Goal: Information Seeking & Learning: Learn about a topic

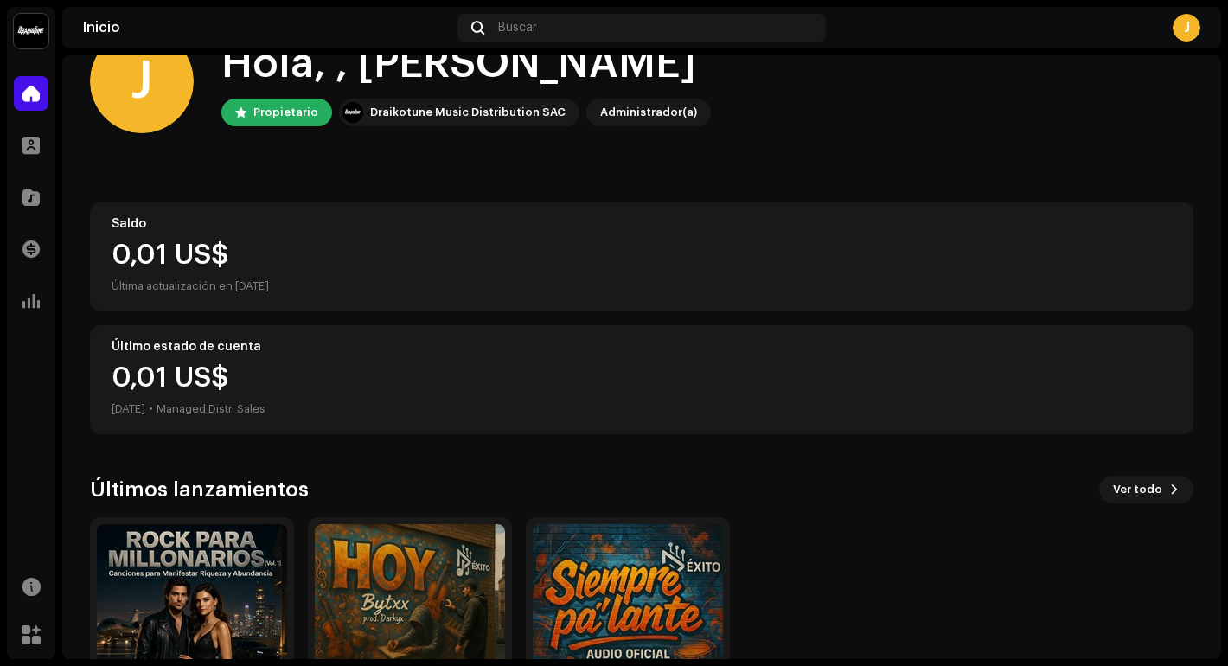
scroll to position [189, 0]
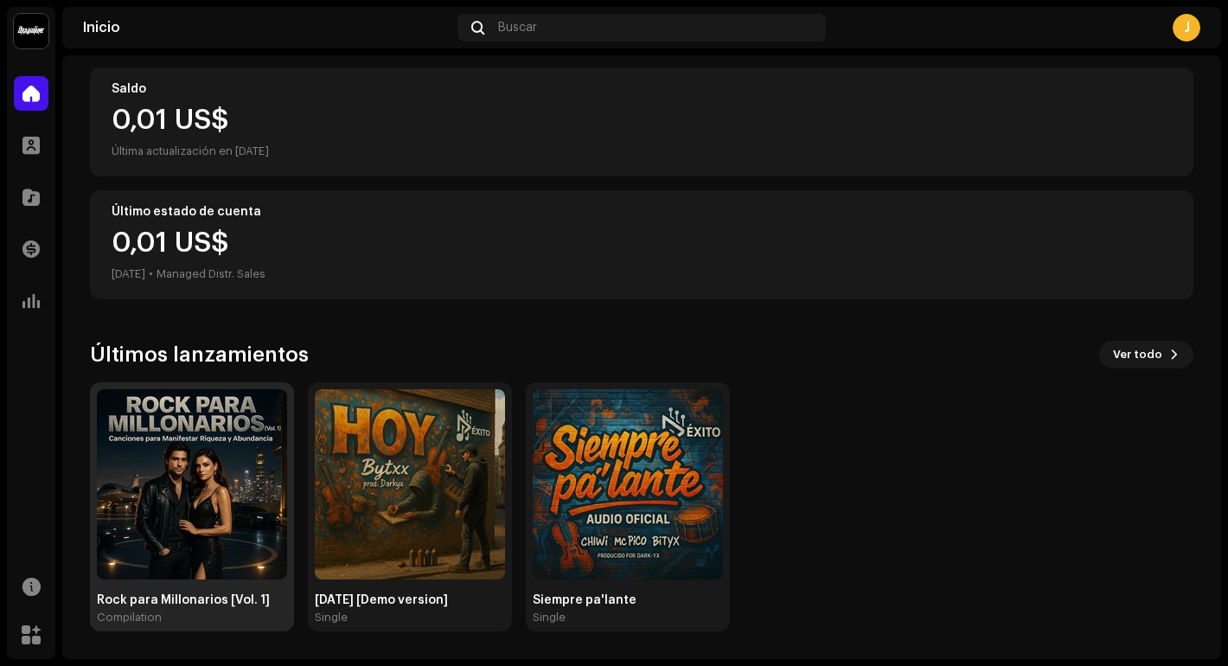
click at [200, 453] on img at bounding box center [192, 484] width 190 height 190
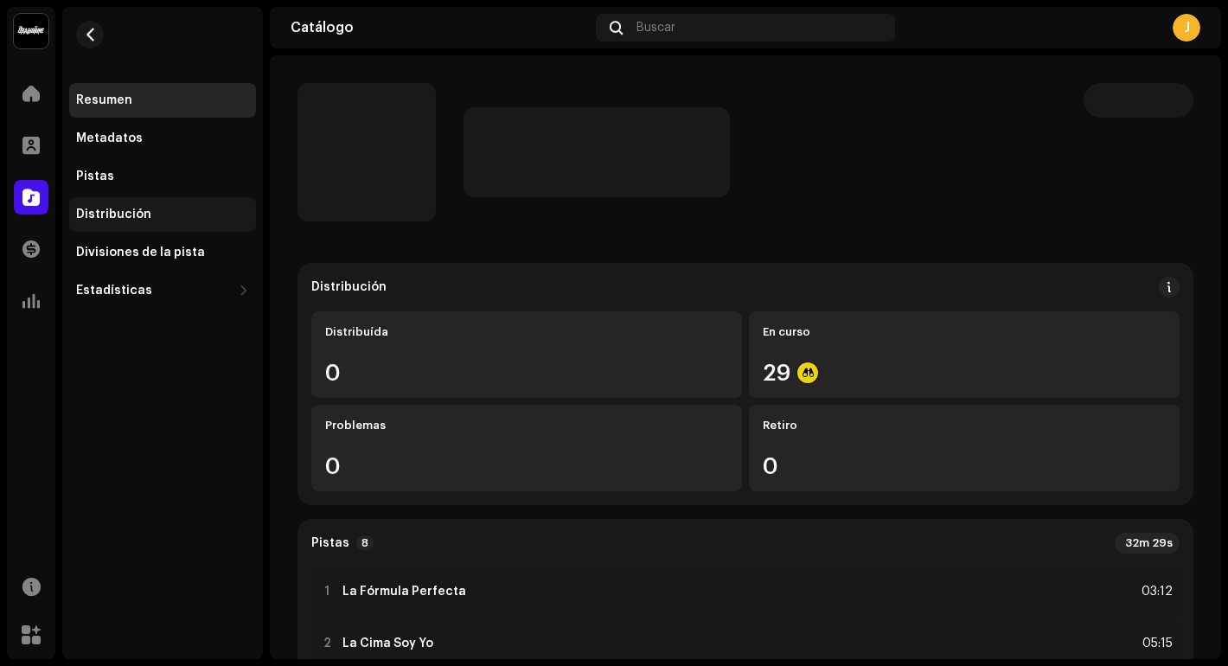
click at [185, 208] on div "Distribución" at bounding box center [162, 215] width 173 height 14
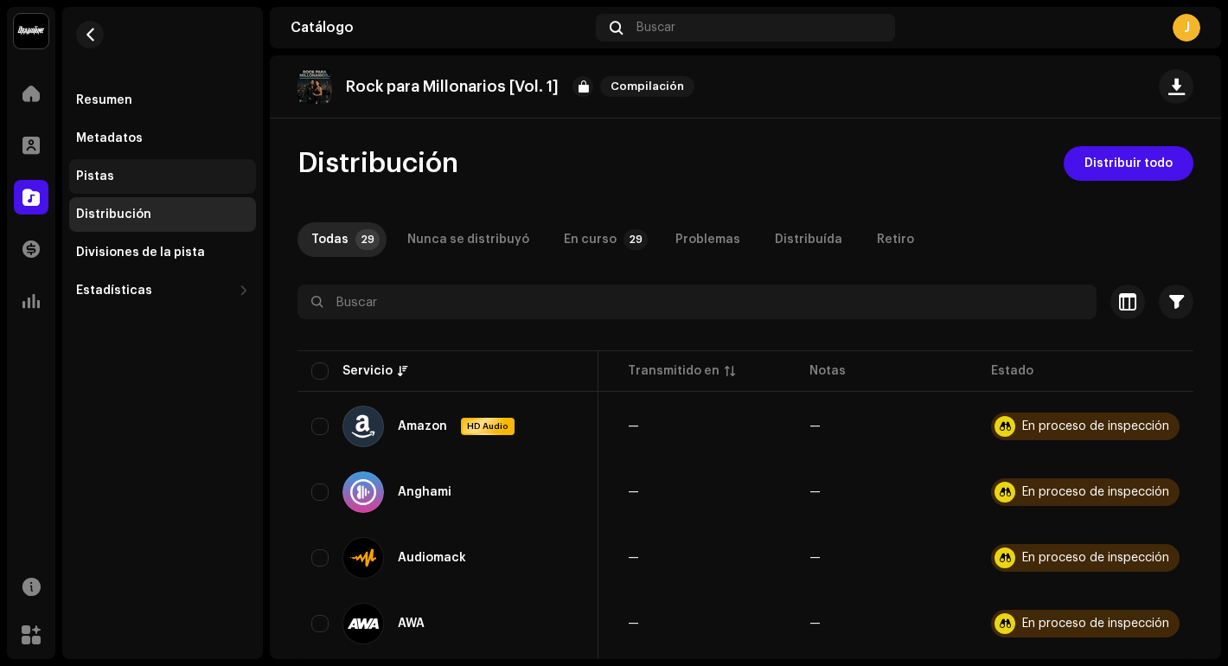
click at [147, 166] on div "Pistas" at bounding box center [162, 176] width 187 height 35
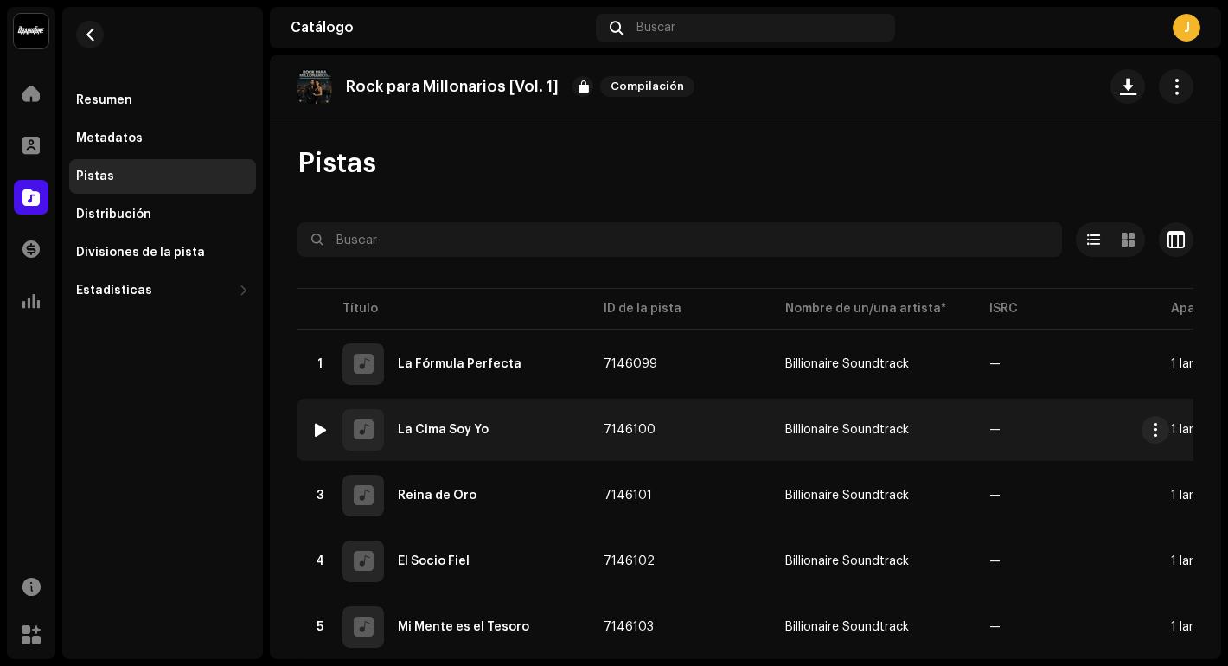
scroll to position [0, 6]
click at [335, 425] on div "2 La Cima Soy Yo" at bounding box center [443, 430] width 265 height 42
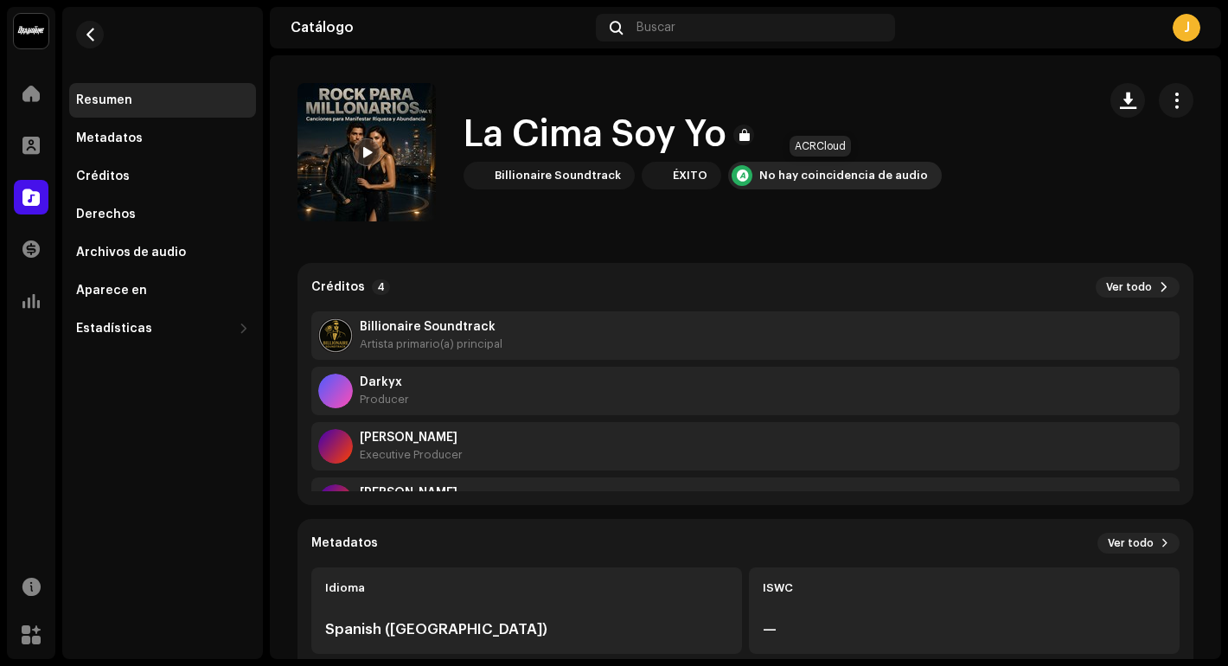
click at [817, 169] on div "No hay coincidencia de audio" at bounding box center [843, 176] width 169 height 14
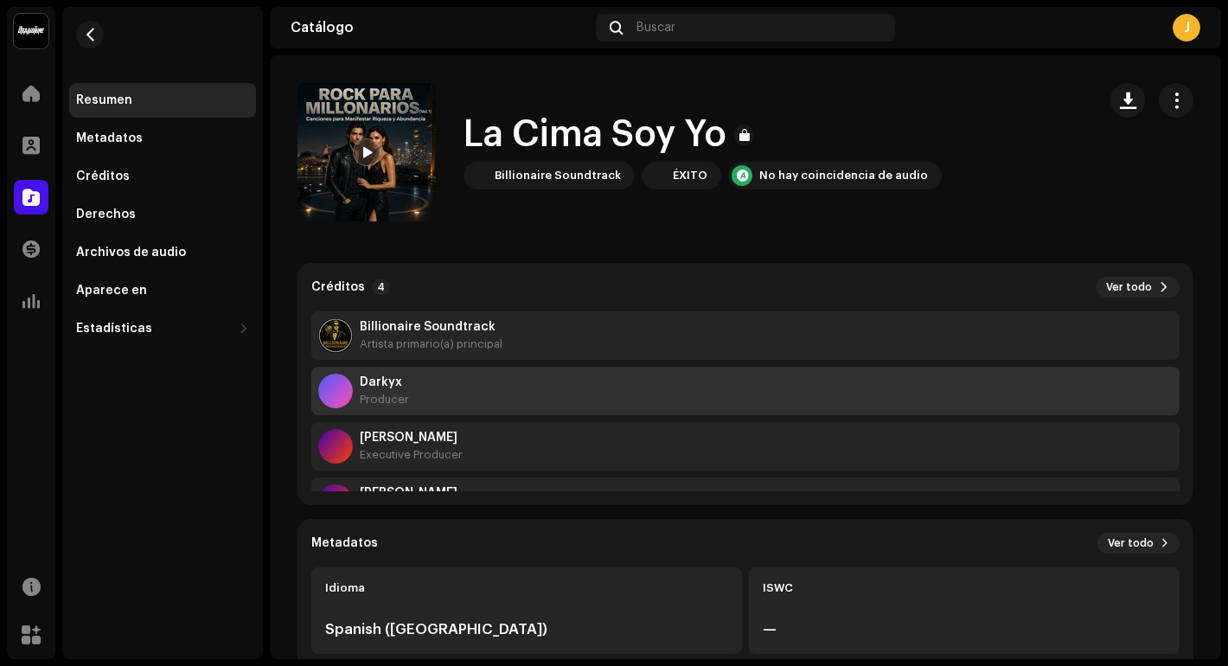
scroll to position [55, 0]
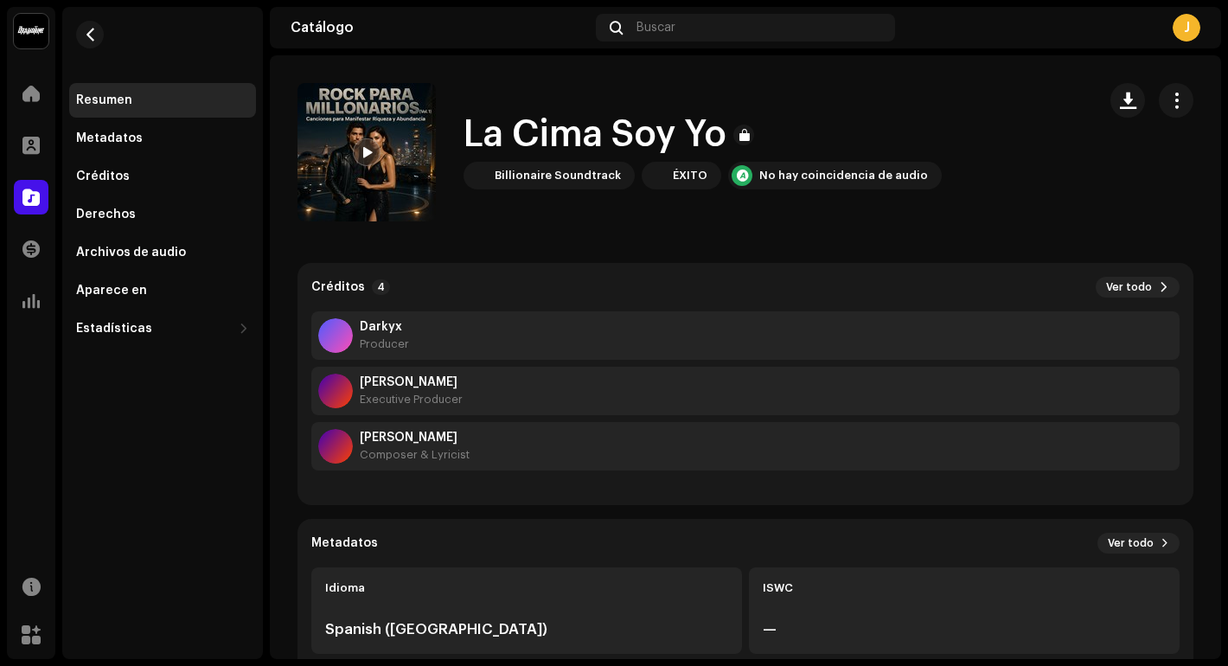
click at [618, 130] on h1 "La Cima Soy Yo" at bounding box center [594, 135] width 263 height 40
click at [379, 152] on div at bounding box center [367, 152] width 28 height 28
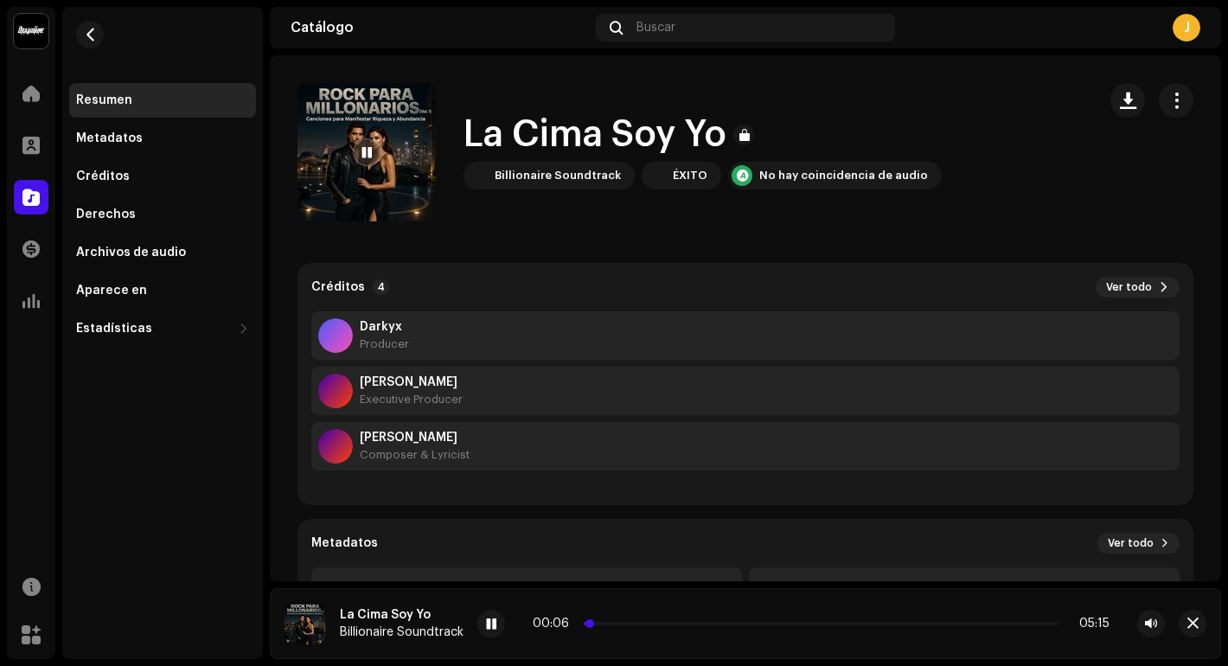
click at [710, 623] on p-slider at bounding box center [821, 623] width 475 height 3
click at [131, 176] on div "Créditos" at bounding box center [162, 176] width 173 height 14
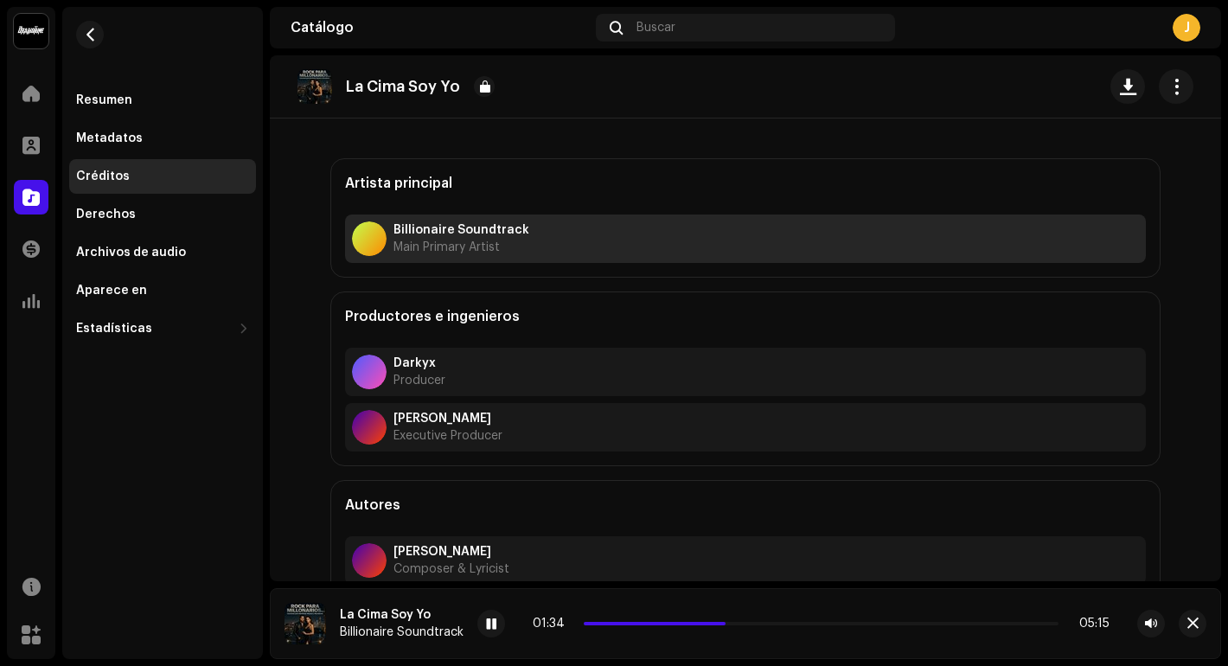
scroll to position [62, 0]
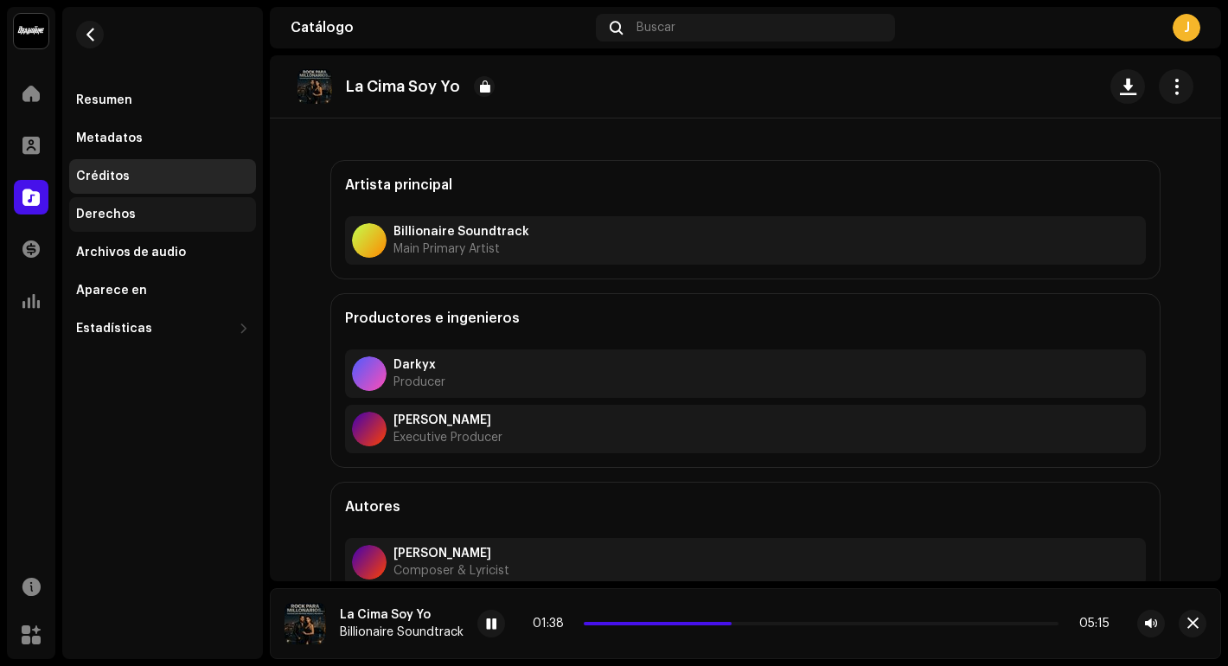
click at [102, 201] on div "Derechos" at bounding box center [162, 214] width 187 height 35
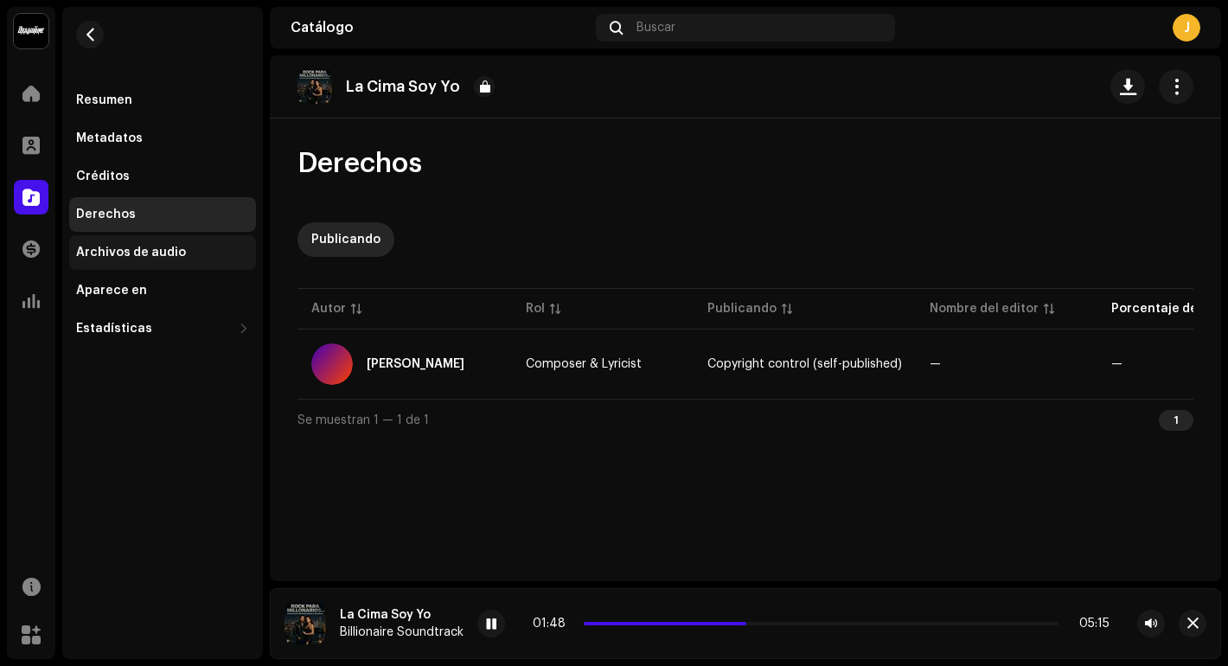
click at [133, 256] on div "Archivos de audio" at bounding box center [131, 253] width 110 height 14
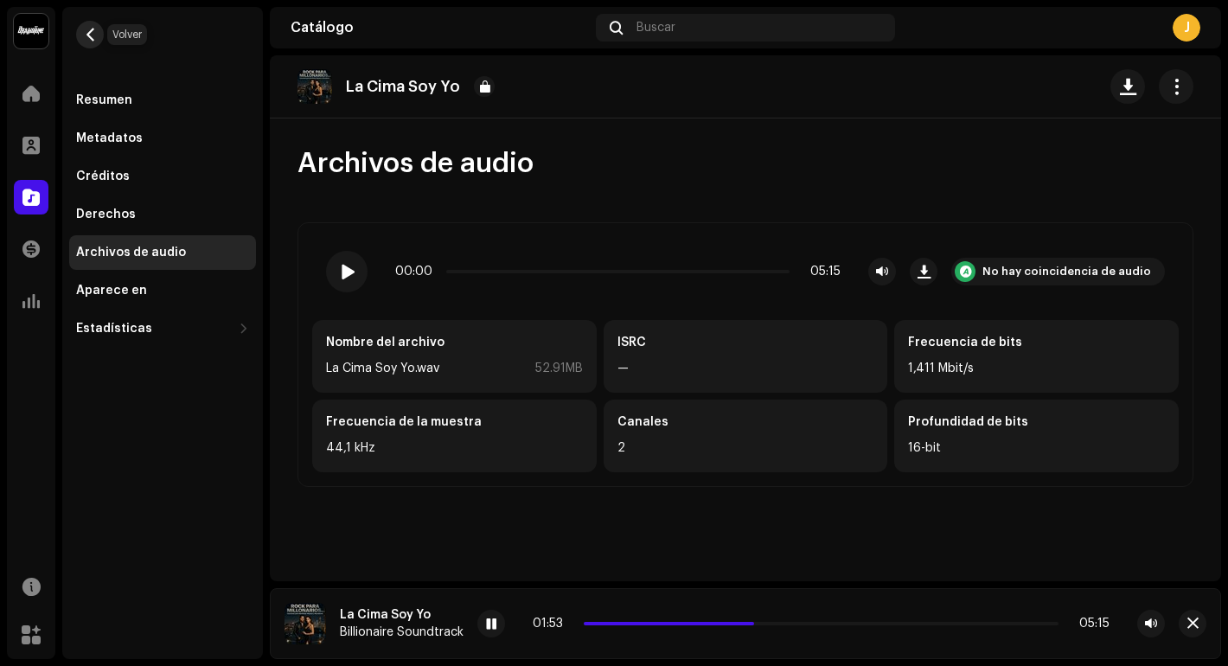
click at [84, 33] on span "button" at bounding box center [90, 35] width 13 height 14
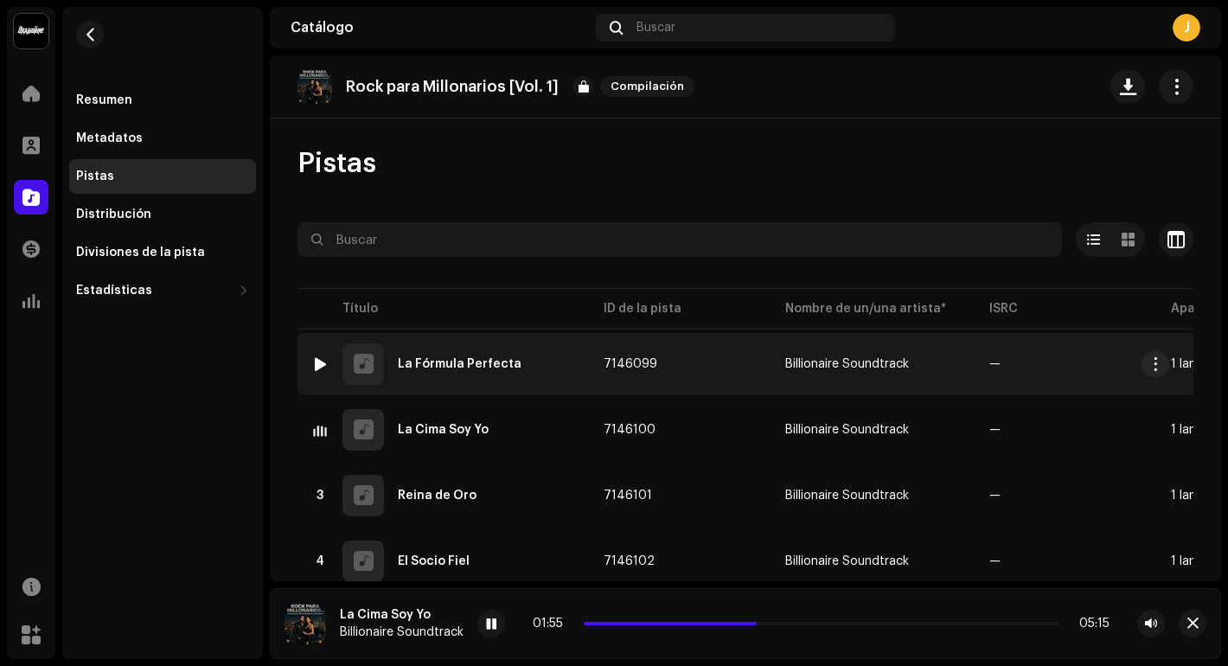
click at [444, 353] on div "1 La Fórmula Perfecta" at bounding box center [443, 364] width 265 height 42
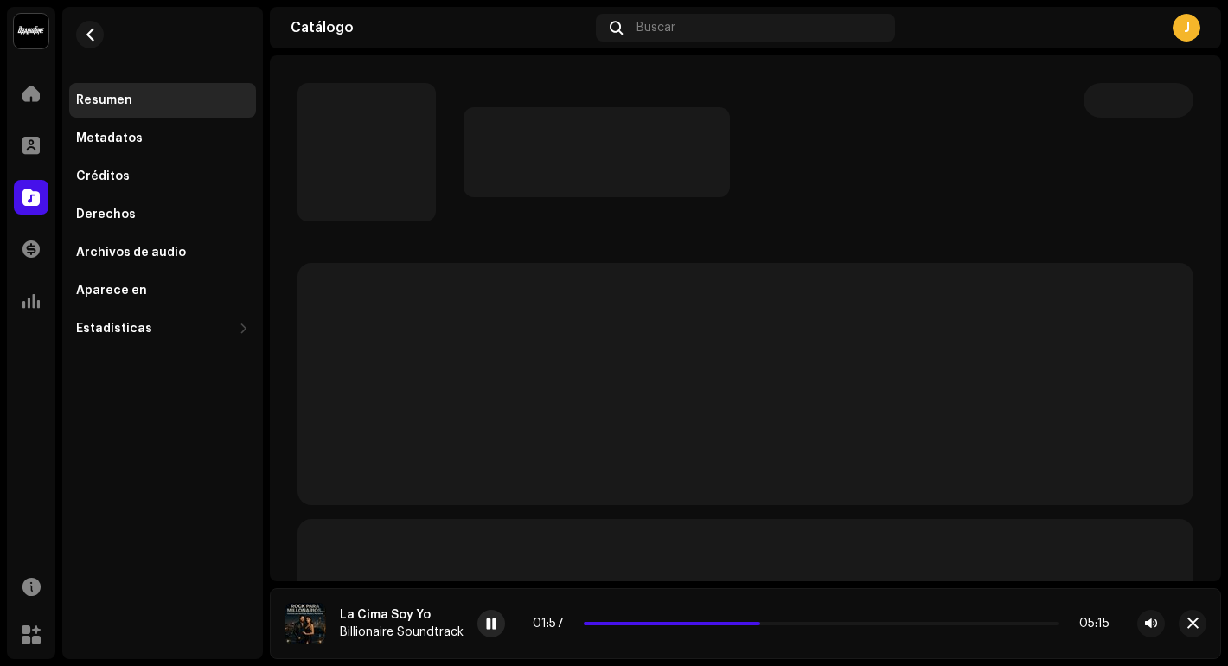
click at [478, 624] on div at bounding box center [491, 624] width 28 height 28
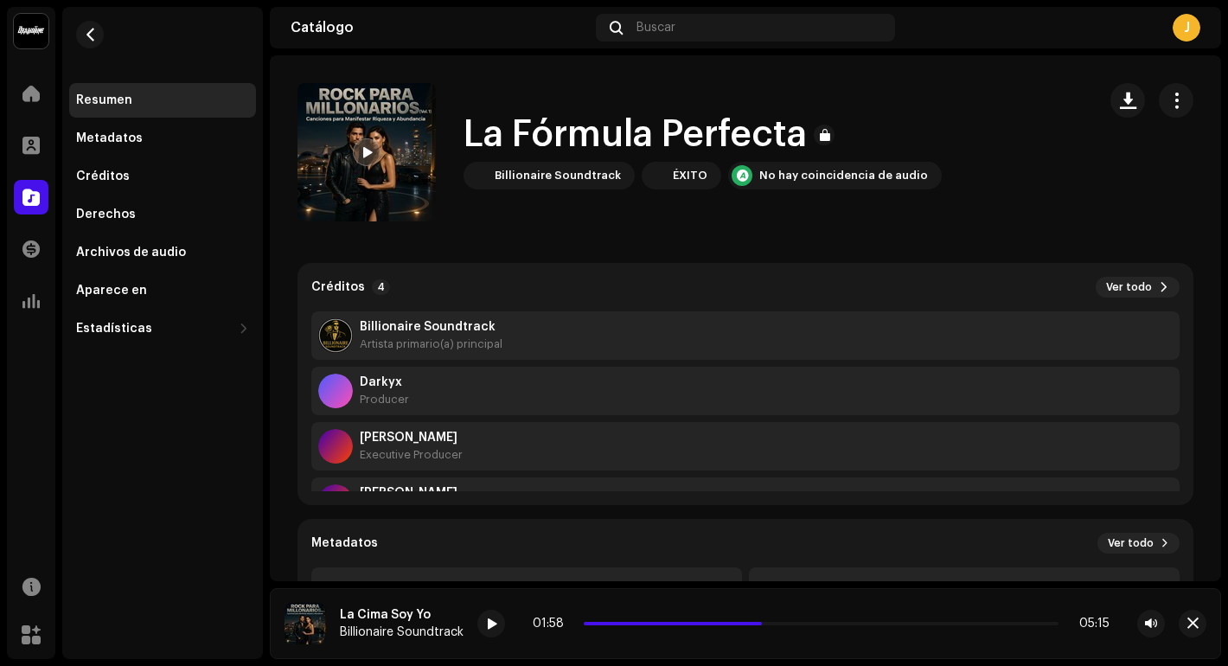
click at [355, 146] on div at bounding box center [367, 152] width 28 height 28
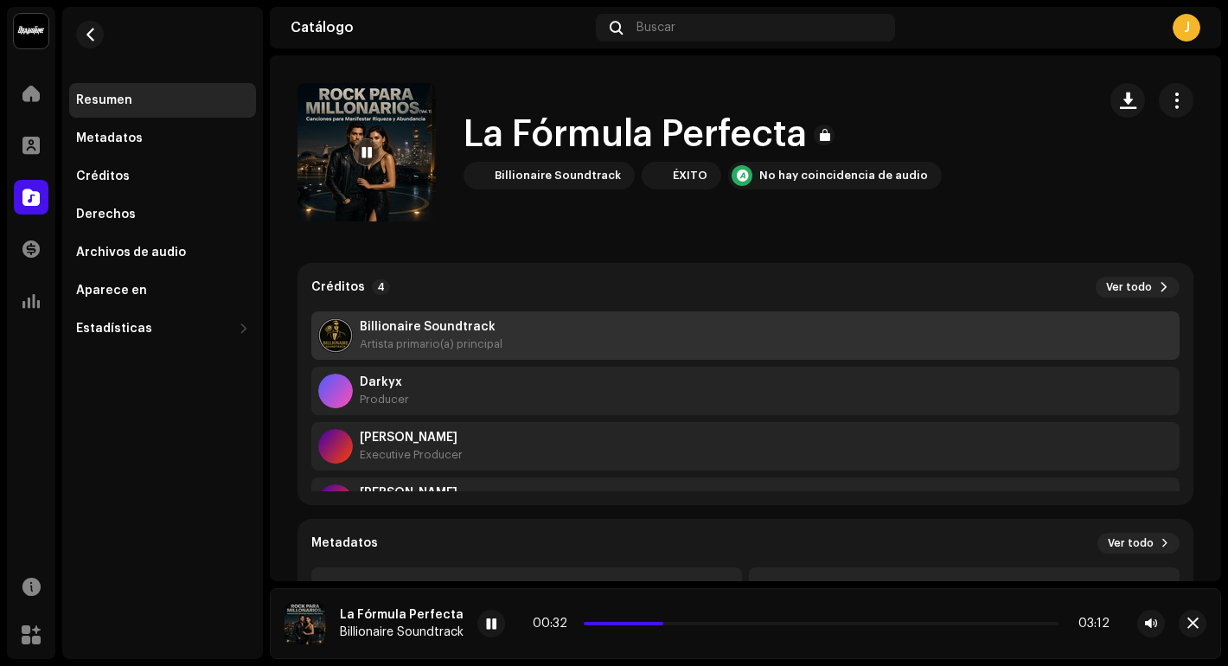
click at [411, 330] on strong "Billionaire Soundtrack" at bounding box center [431, 327] width 143 height 14
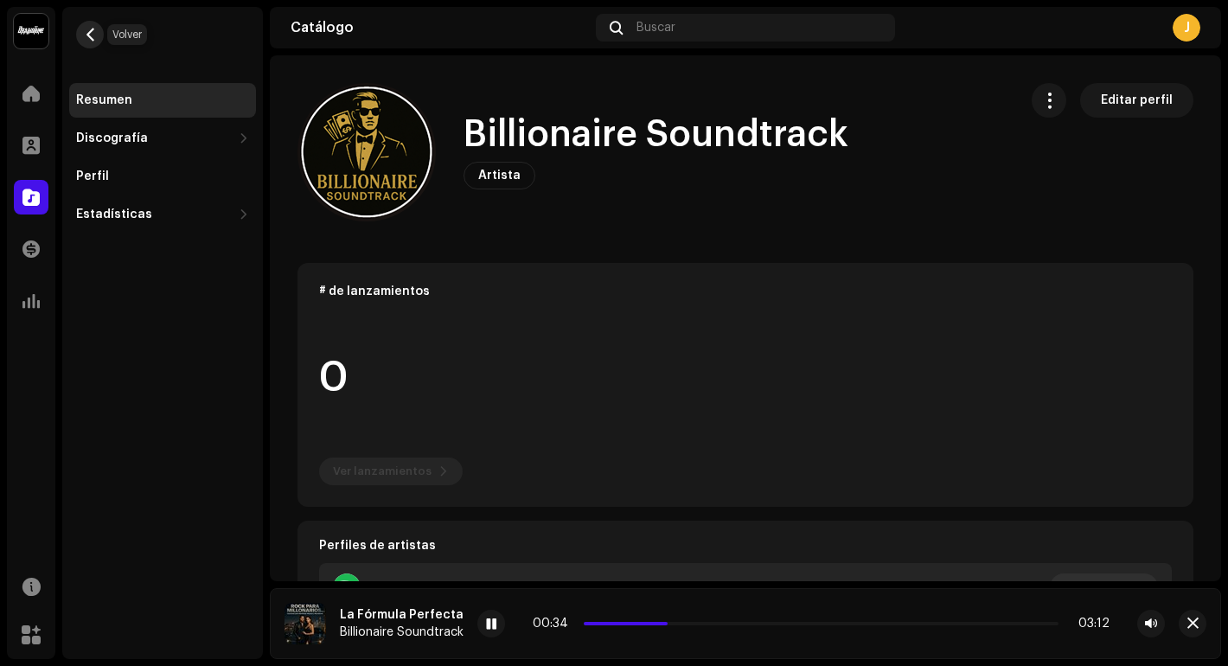
click at [86, 29] on span "button" at bounding box center [90, 35] width 13 height 14
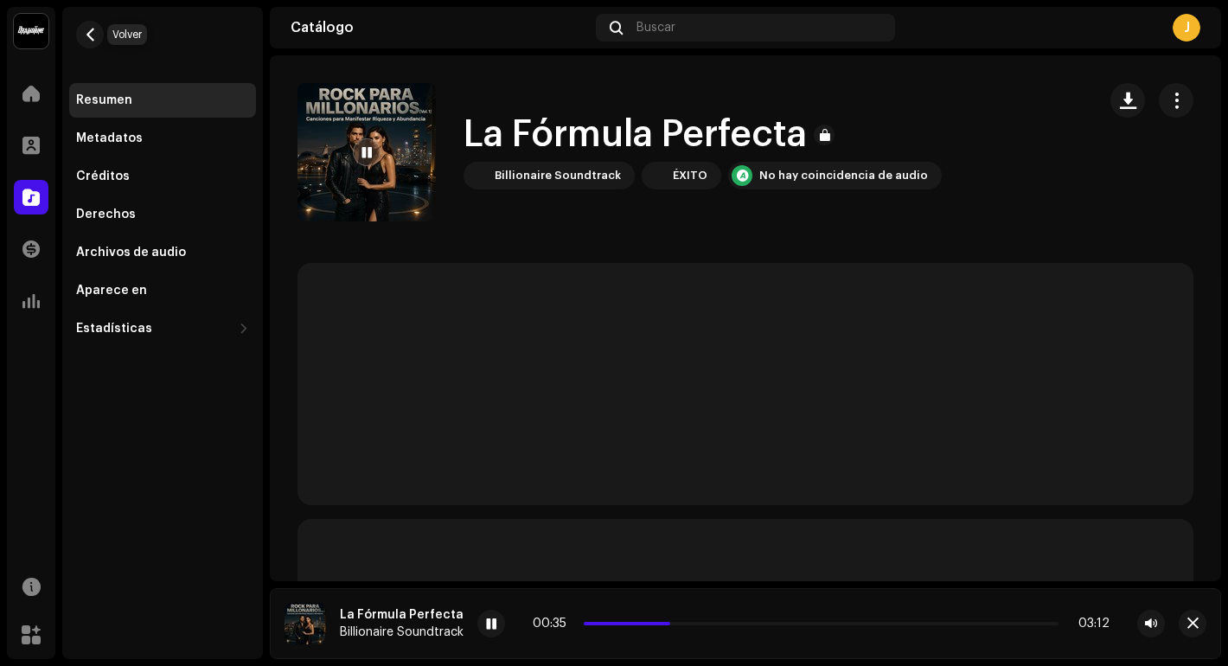
click at [86, 29] on span "button" at bounding box center [90, 35] width 13 height 14
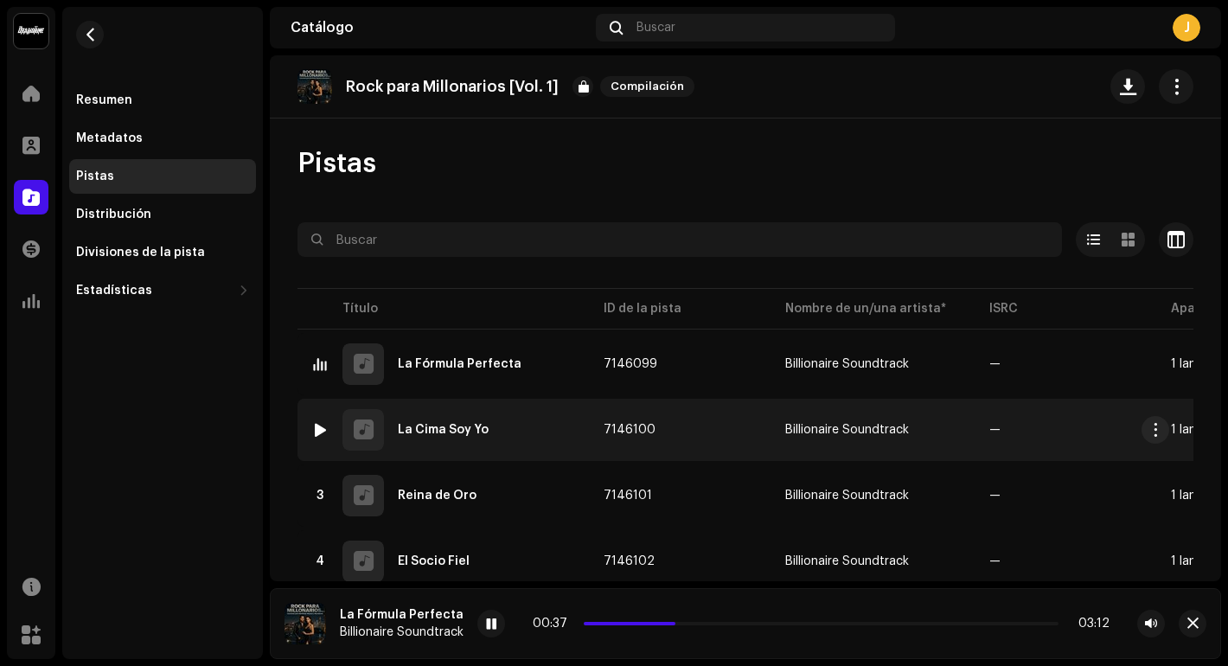
click at [412, 424] on div "La Cima Soy Yo" at bounding box center [443, 430] width 91 height 12
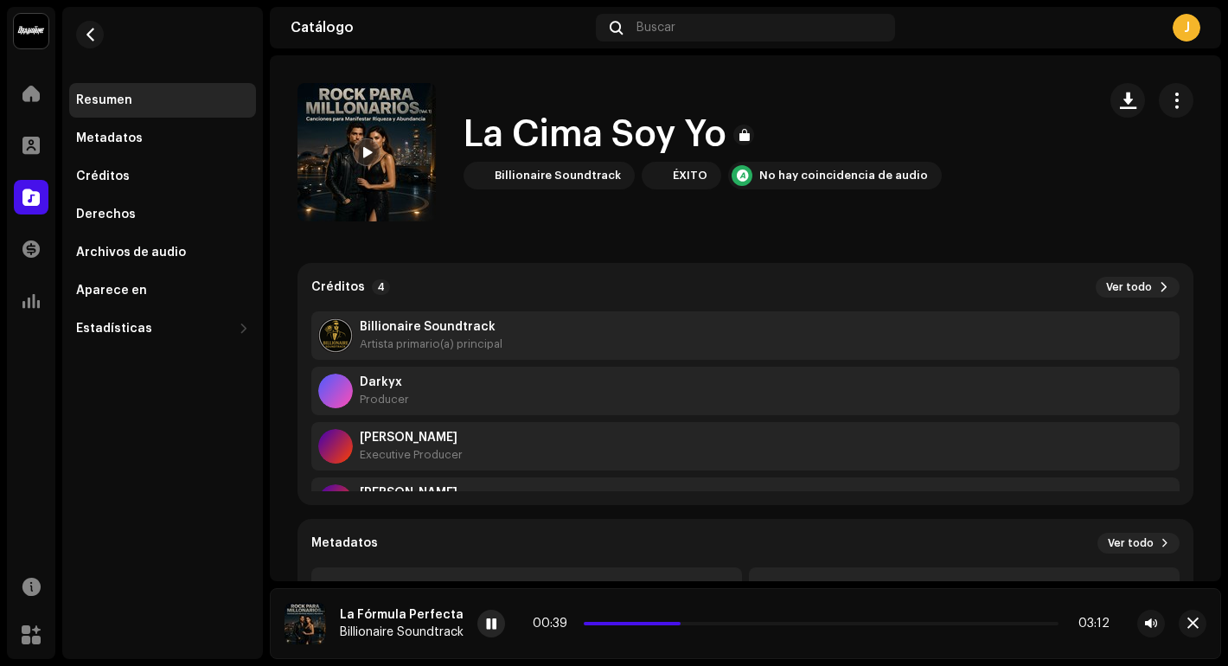
click at [492, 621] on span at bounding box center [491, 624] width 10 height 14
click at [366, 150] on span at bounding box center [366, 153] width 10 height 14
click at [137, 208] on div "Derechos" at bounding box center [162, 215] width 173 height 14
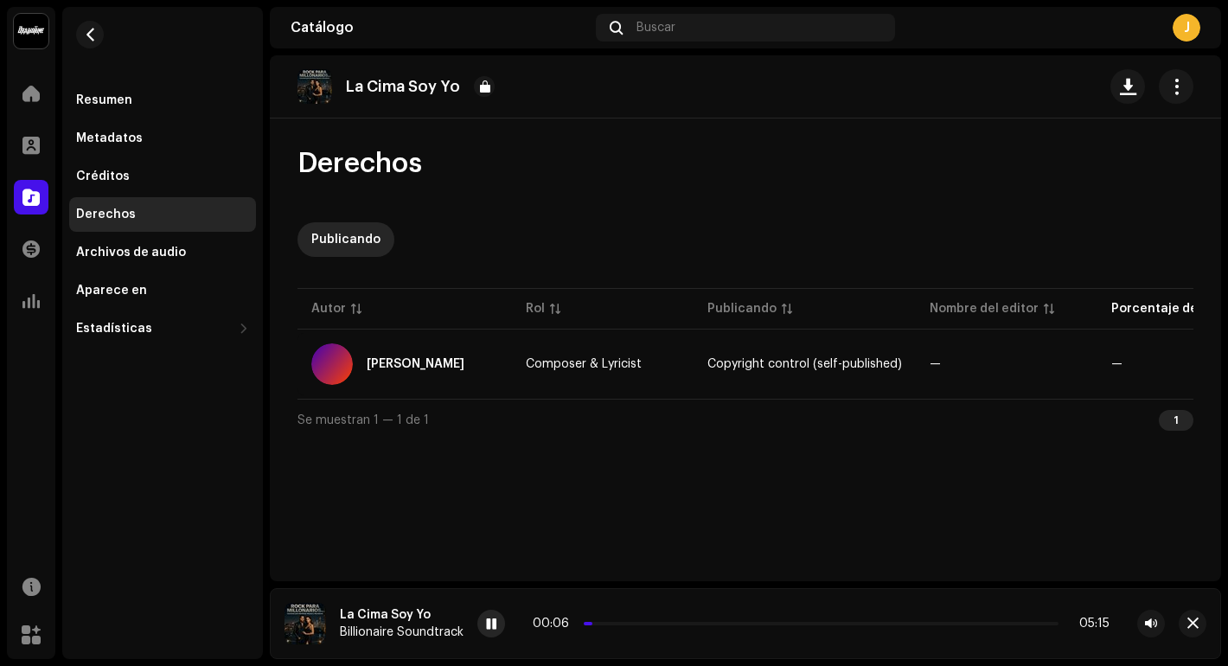
click at [489, 628] on span at bounding box center [491, 624] width 10 height 14
click at [117, 172] on div "Créditos" at bounding box center [103, 176] width 54 height 14
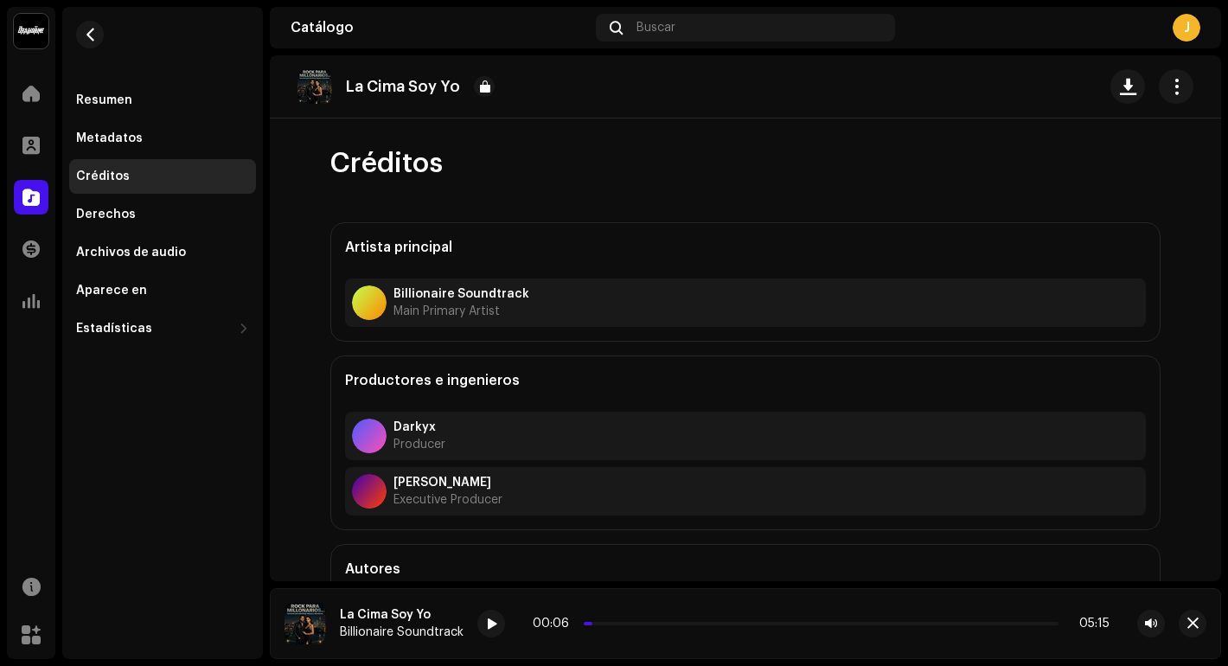
click at [112, 195] on div "Resumen Metadatos Créditos Derechos Archivos de audio Aparece en Estadísticas C…" at bounding box center [162, 214] width 187 height 263
click at [98, 251] on div "Archivos de audio" at bounding box center [131, 253] width 110 height 14
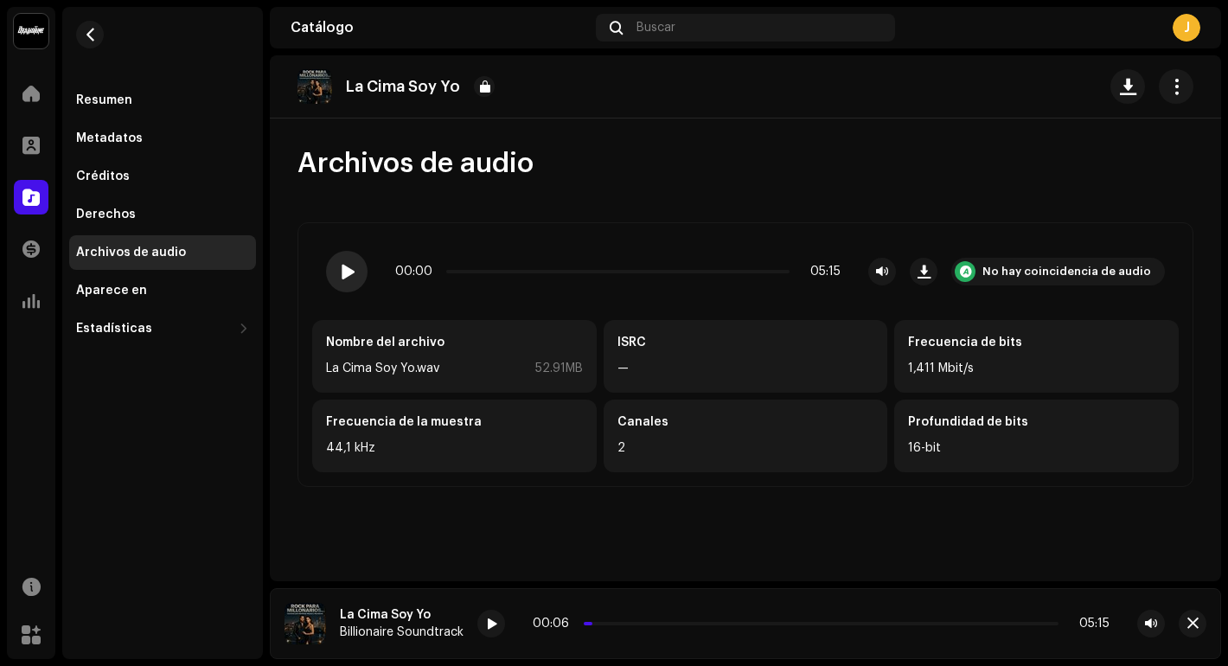
click at [346, 267] on span at bounding box center [346, 272] width 15 height 14
click at [346, 266] on span at bounding box center [346, 272] width 15 height 14
click at [124, 294] on div "Aparece en" at bounding box center [111, 291] width 71 height 14
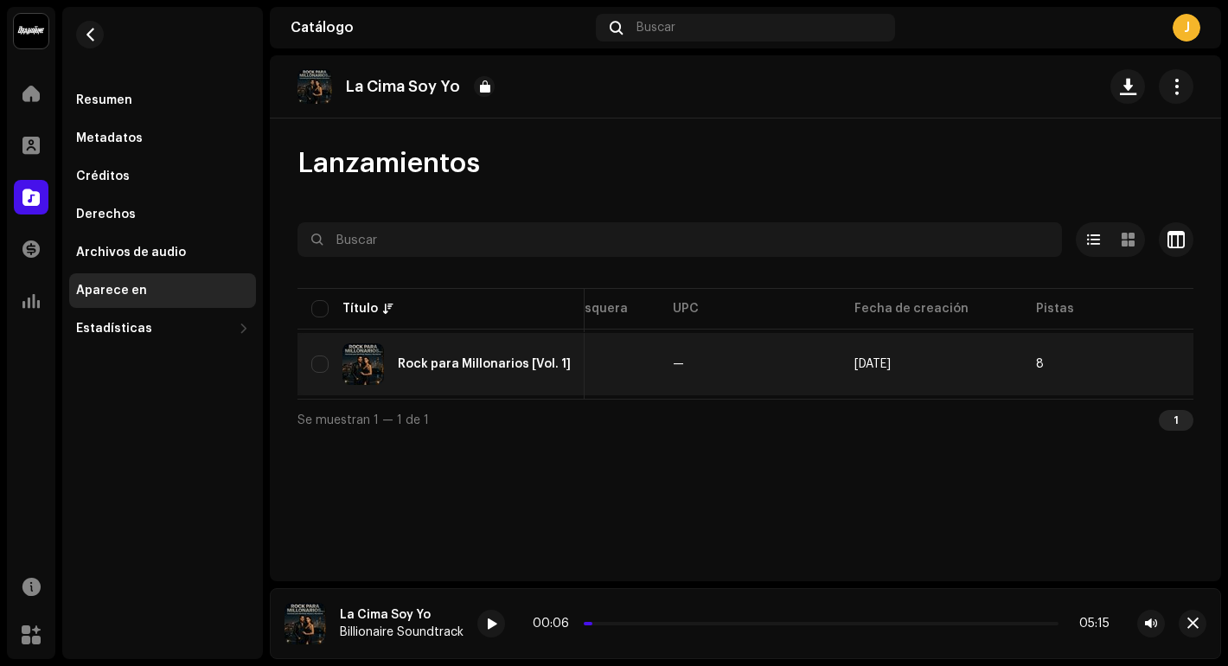
scroll to position [0, 668]
